Goal: Navigation & Orientation: Find specific page/section

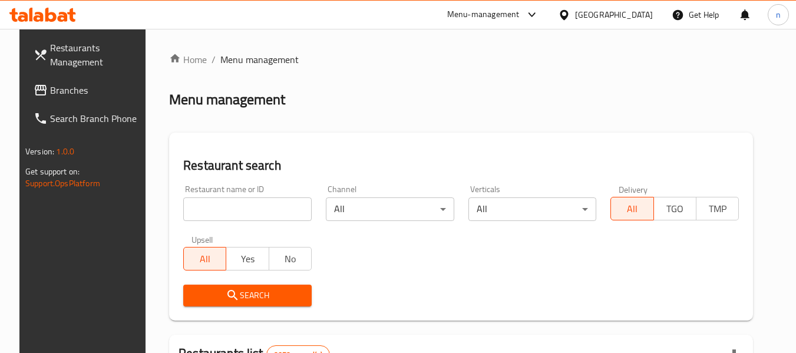
click at [539, 17] on icon at bounding box center [532, 15] width 14 height 14
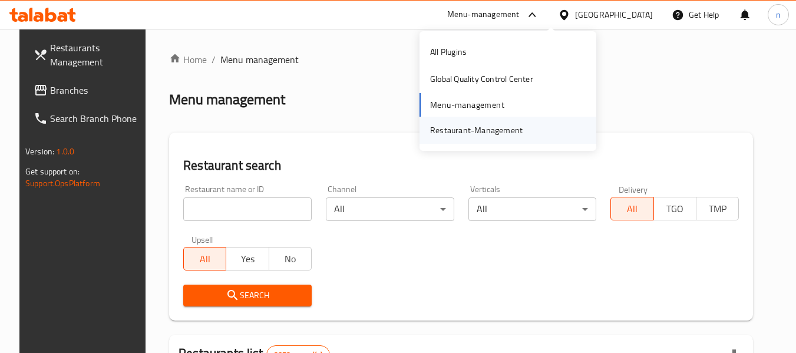
click at [488, 130] on div "Restaurant-Management" at bounding box center [476, 130] width 93 height 13
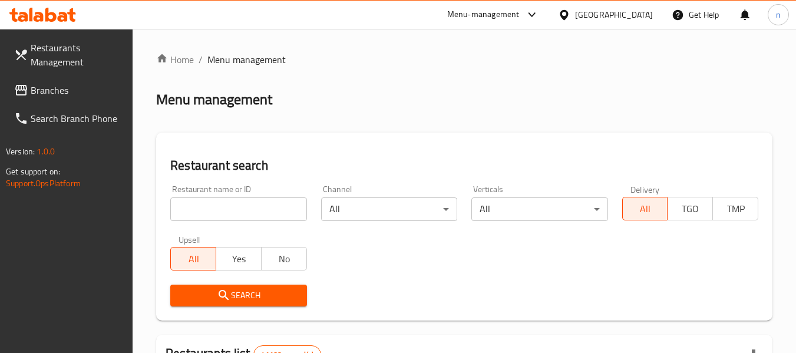
click at [57, 90] on span "Branches" at bounding box center [77, 90] width 93 height 14
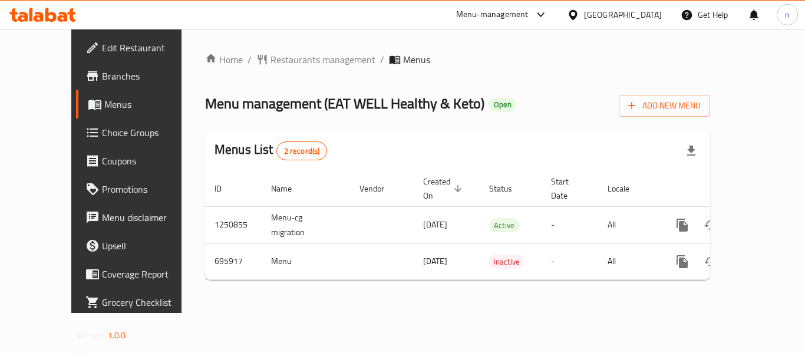
click at [544, 14] on icon at bounding box center [540, 14] width 7 height 5
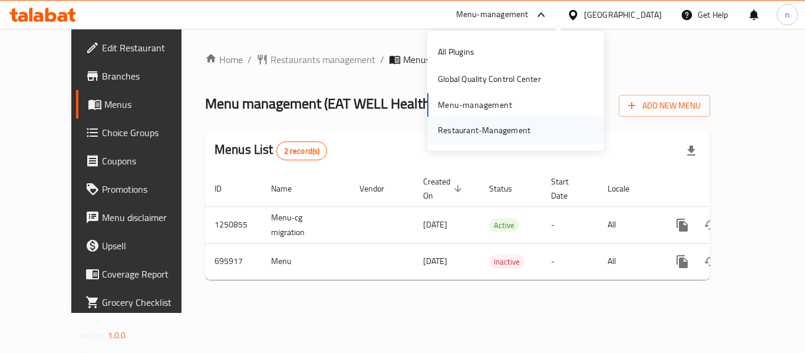
click at [461, 127] on div "Restaurant-Management" at bounding box center [484, 130] width 93 height 13
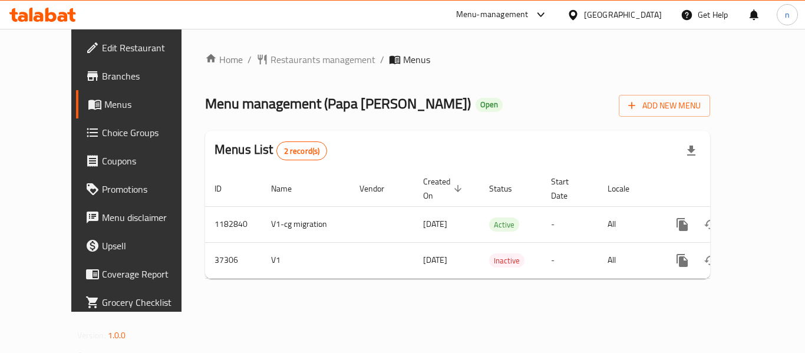
click at [579, 13] on icon at bounding box center [573, 15] width 12 height 12
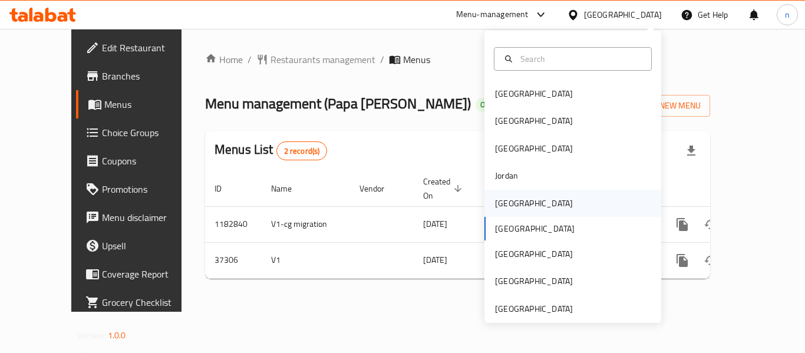
click at [495, 203] on div "[GEOGRAPHIC_DATA]" at bounding box center [534, 203] width 78 height 13
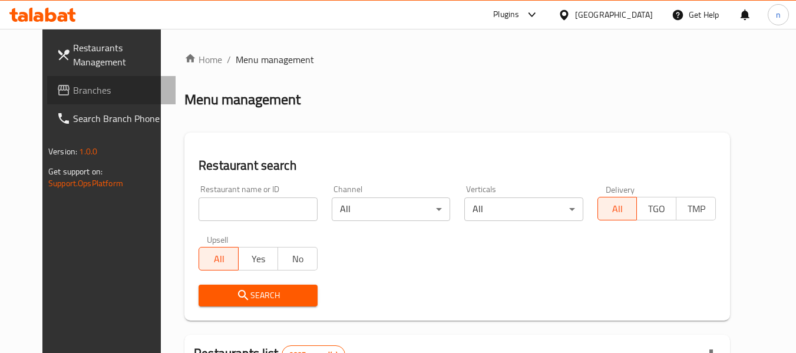
click at [87, 101] on link "Branches" at bounding box center [111, 90] width 128 height 28
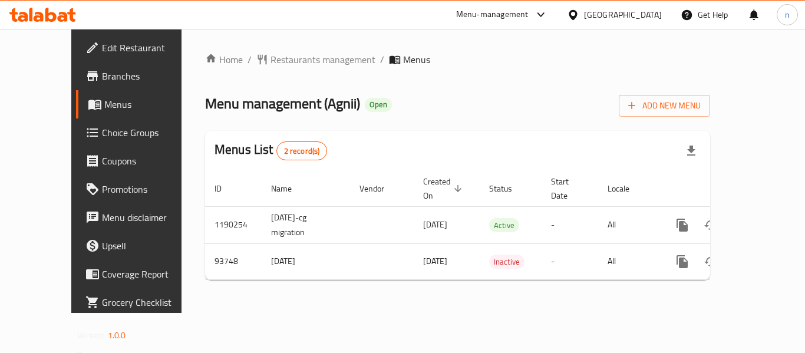
click at [548, 12] on icon at bounding box center [541, 15] width 14 height 14
click at [467, 131] on div "Restaurant-Management" at bounding box center [481, 130] width 93 height 13
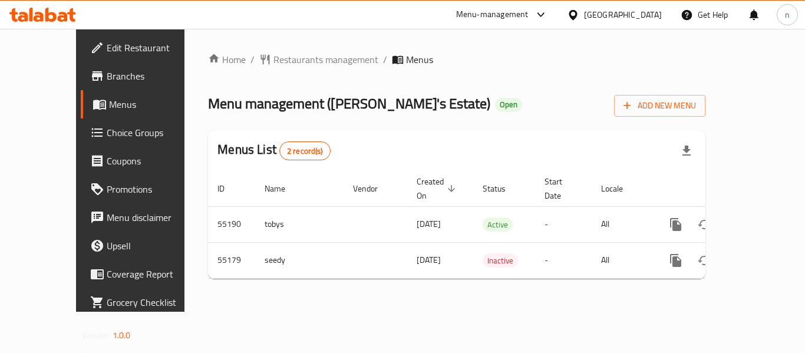
click at [577, 18] on icon at bounding box center [573, 14] width 8 height 10
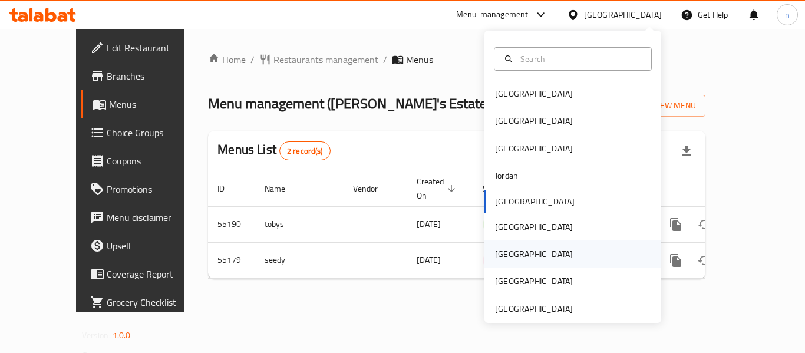
click at [500, 248] on div "Qatar" at bounding box center [534, 253] width 78 height 13
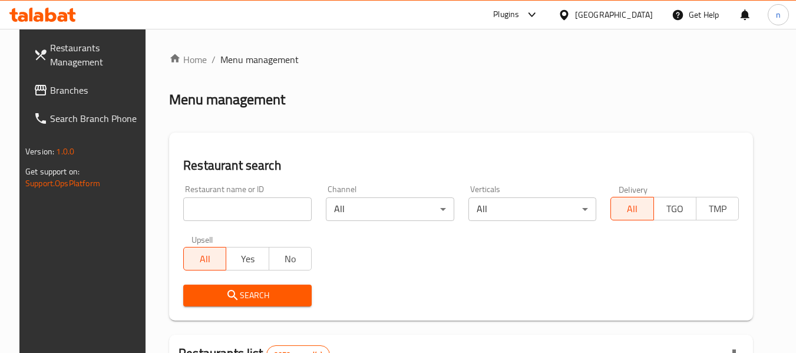
click at [94, 85] on span "Branches" at bounding box center [96, 90] width 93 height 14
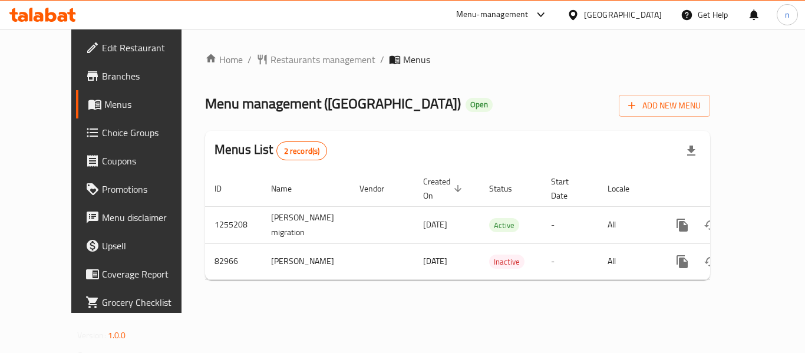
click at [579, 20] on icon at bounding box center [573, 15] width 12 height 12
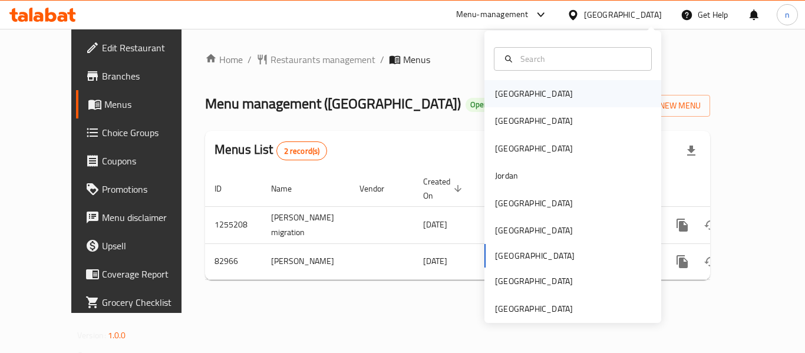
click at [521, 92] on div "[GEOGRAPHIC_DATA]" at bounding box center [534, 93] width 97 height 27
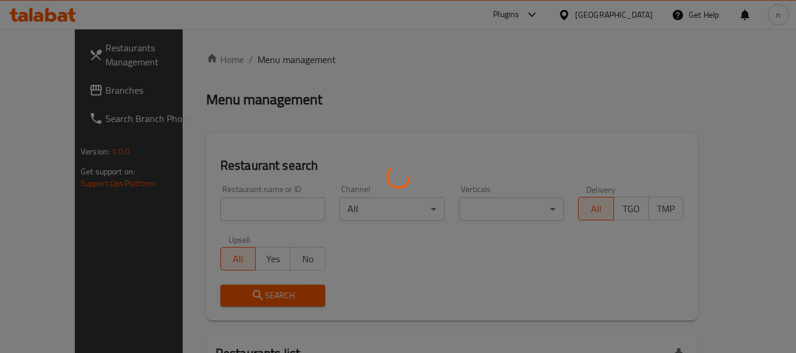
click at [55, 93] on div at bounding box center [398, 176] width 796 height 353
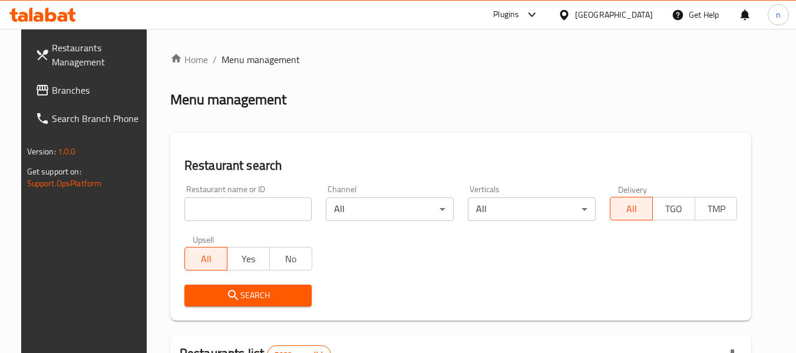
click at [73, 93] on span "Branches" at bounding box center [98, 90] width 93 height 14
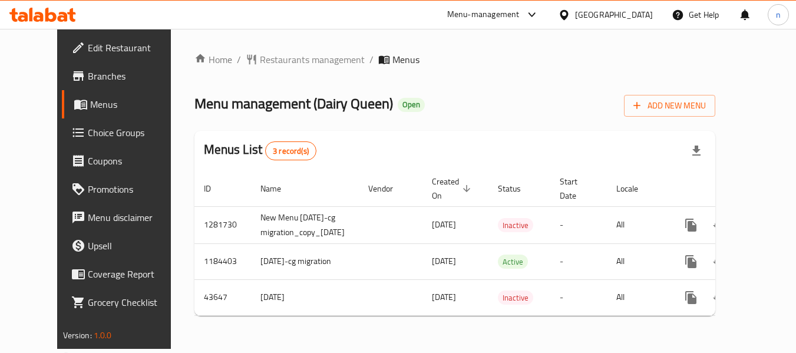
click at [568, 13] on icon at bounding box center [564, 14] width 8 height 10
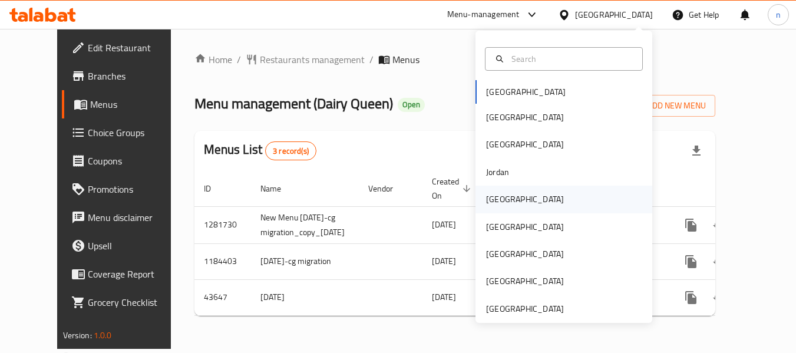
click at [489, 205] on div "[GEOGRAPHIC_DATA]" at bounding box center [525, 199] width 78 height 13
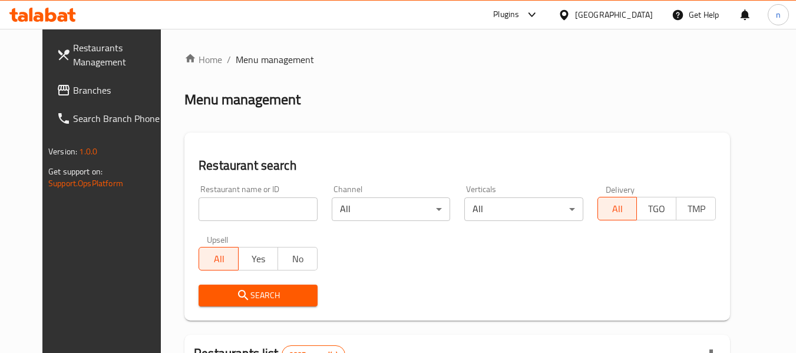
click at [539, 13] on icon at bounding box center [532, 15] width 14 height 14
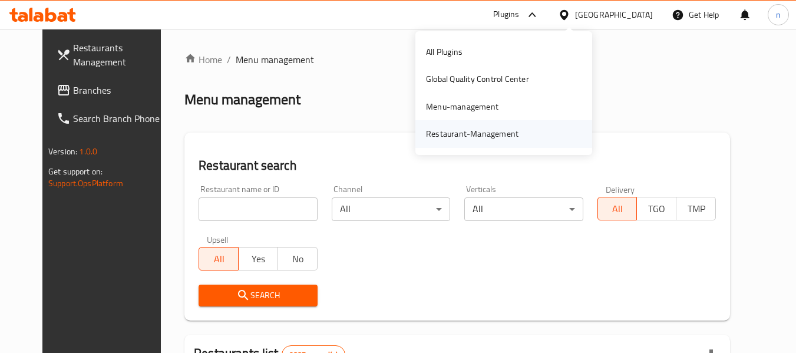
click at [495, 141] on div "Restaurant-Management" at bounding box center [472, 133] width 111 height 27
